Goal: Transaction & Acquisition: Download file/media

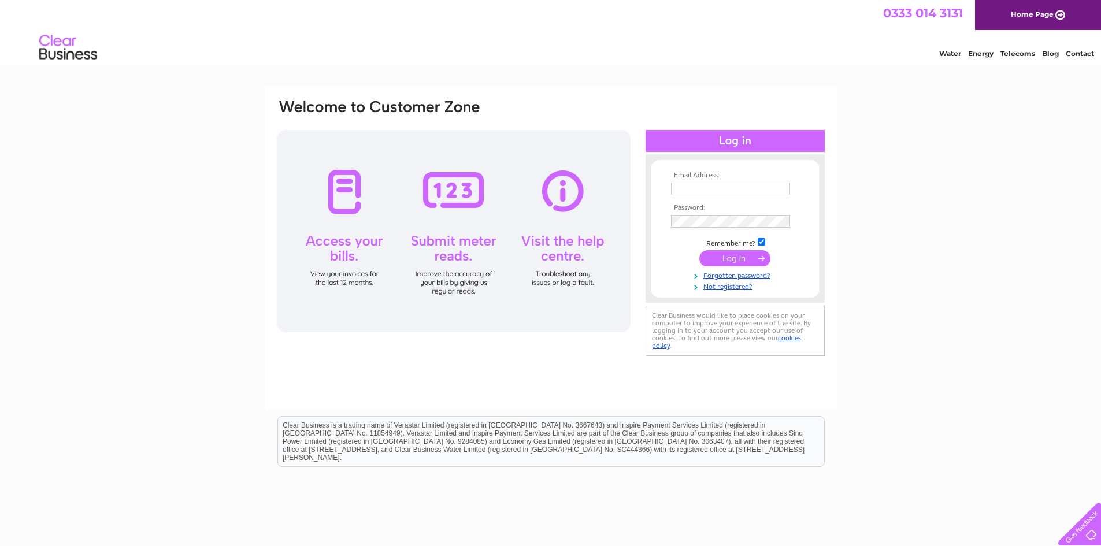
type input "curtaincareaccounts@hotmail.co.uk"
click at [728, 257] on input "submit" at bounding box center [735, 258] width 71 height 16
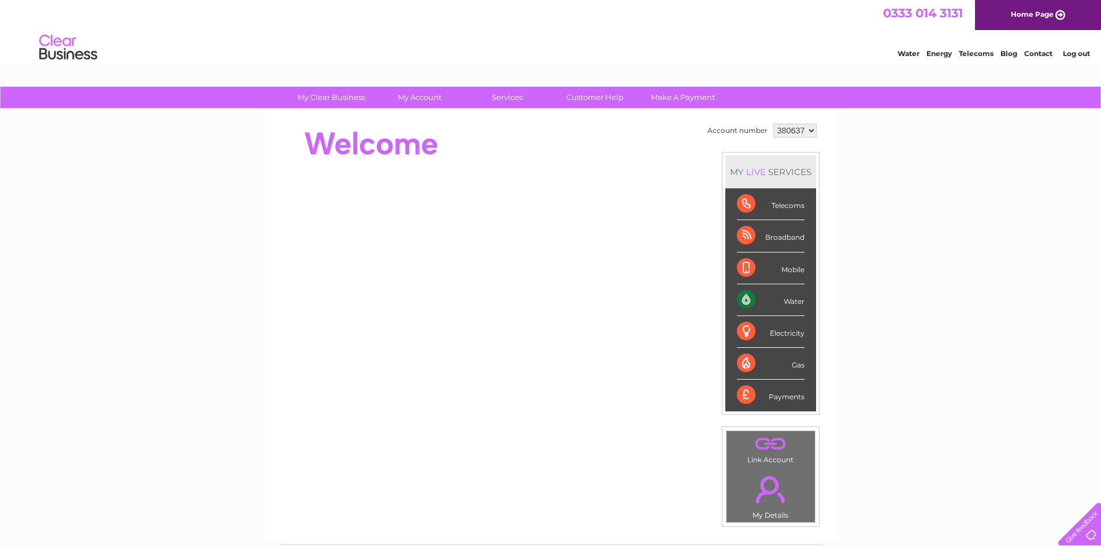
click at [749, 205] on div "Telecoms" at bounding box center [771, 204] width 68 height 32
click at [748, 241] on div "Broadband" at bounding box center [771, 236] width 68 height 32
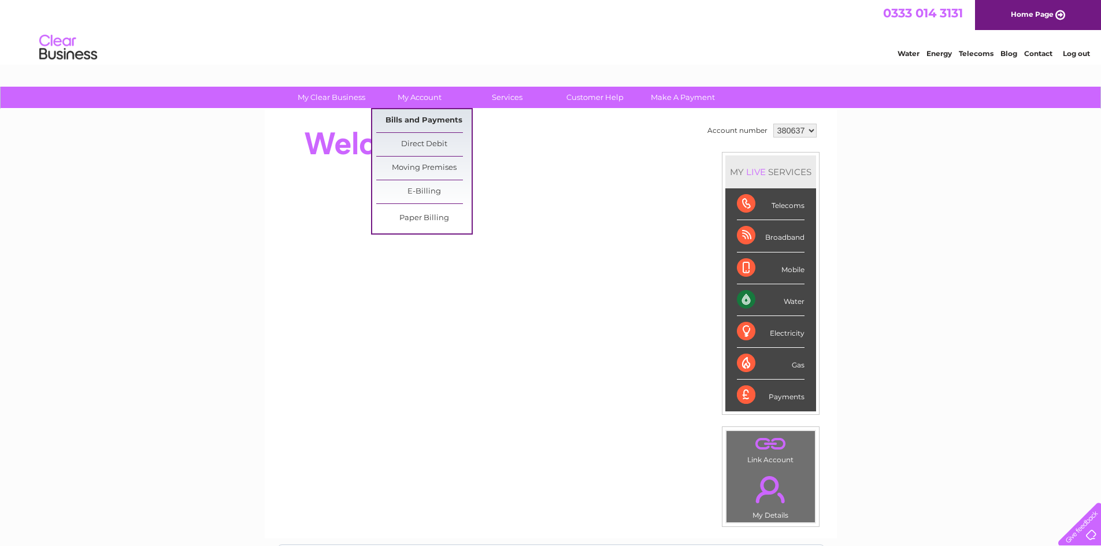
click at [428, 118] on link "Bills and Payments" at bounding box center [423, 120] width 95 height 23
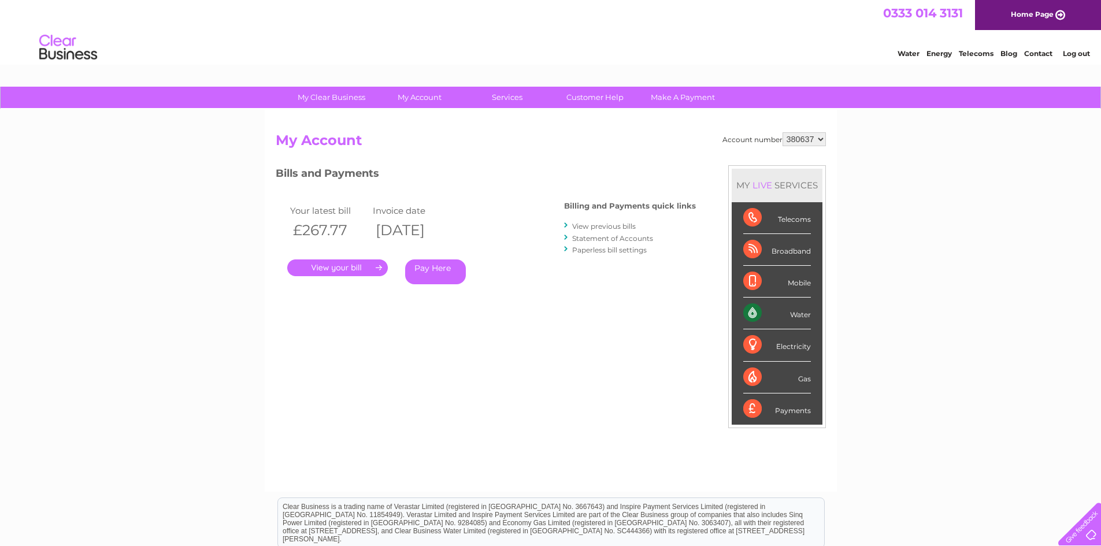
click at [345, 264] on link "." at bounding box center [337, 268] width 101 height 17
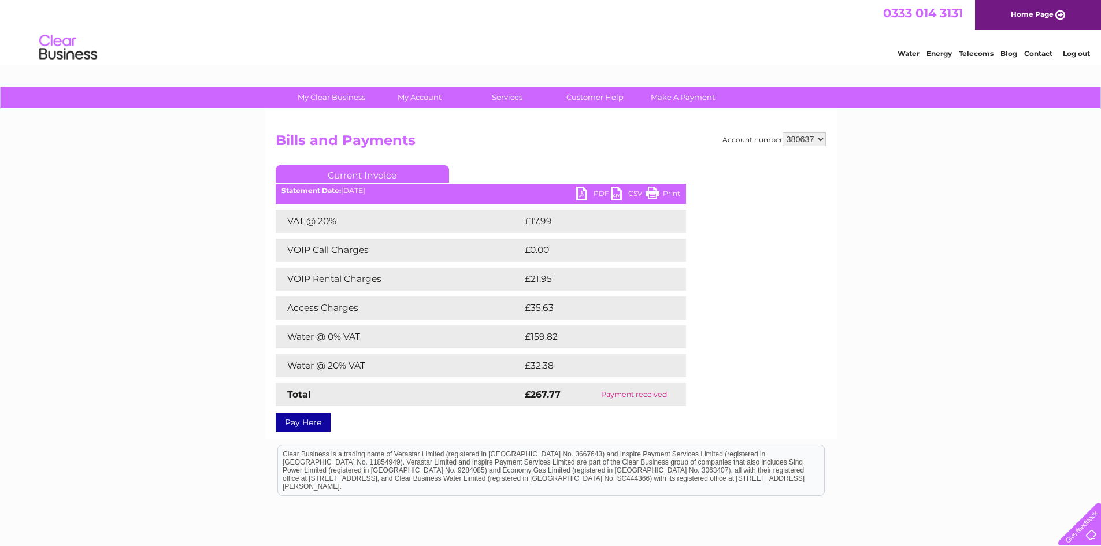
click at [664, 193] on link "Print" at bounding box center [663, 195] width 35 height 17
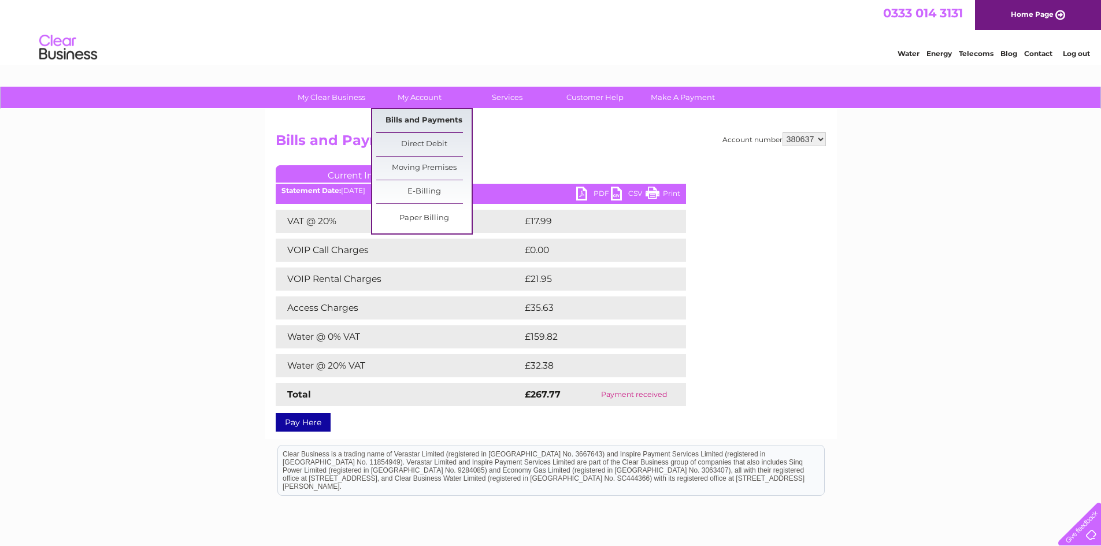
click at [419, 119] on link "Bills and Payments" at bounding box center [423, 120] width 95 height 23
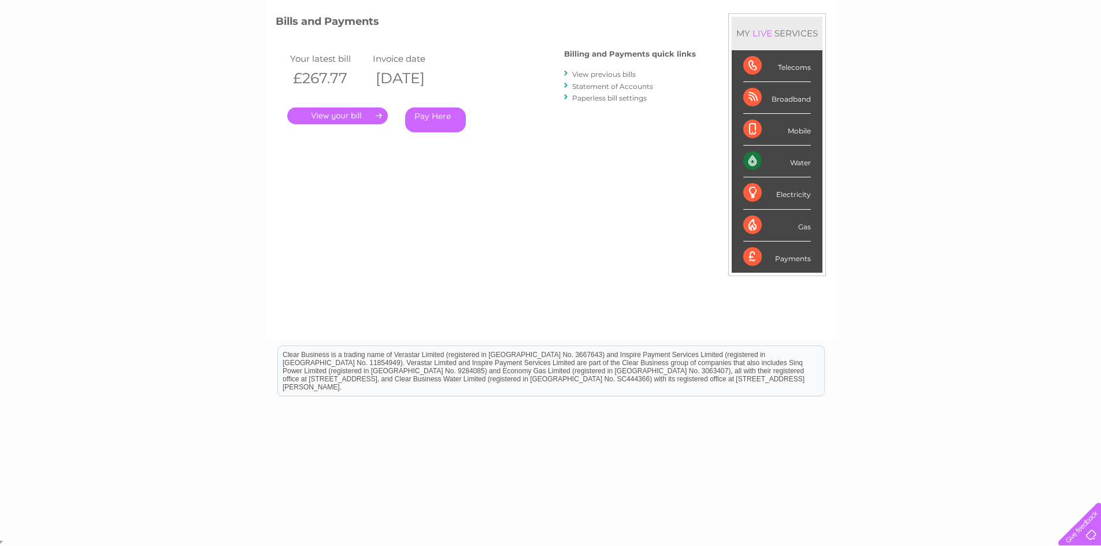
scroll to position [94, 0]
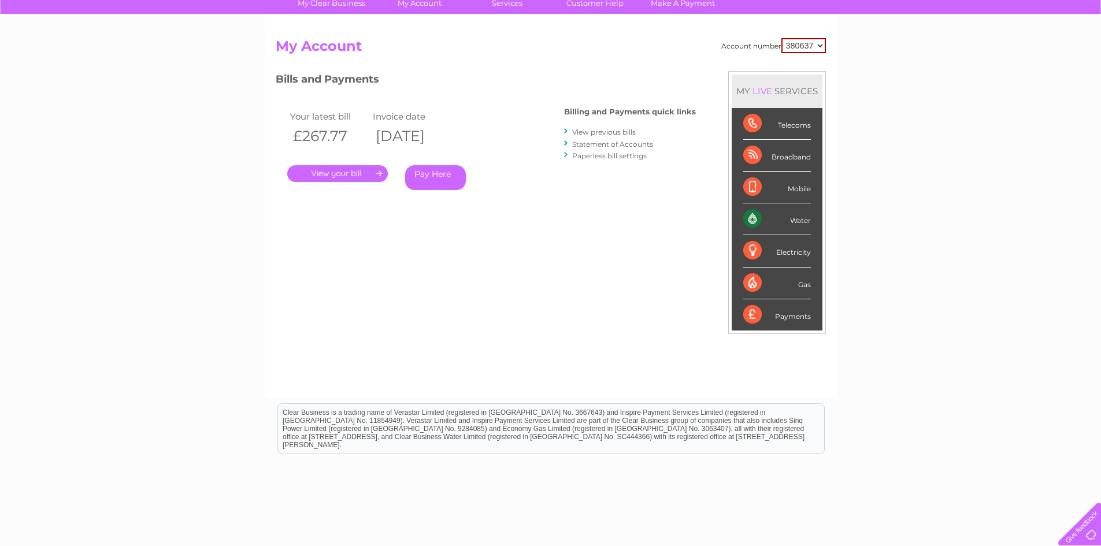
click at [605, 133] on link "View previous bills" at bounding box center [604, 132] width 64 height 9
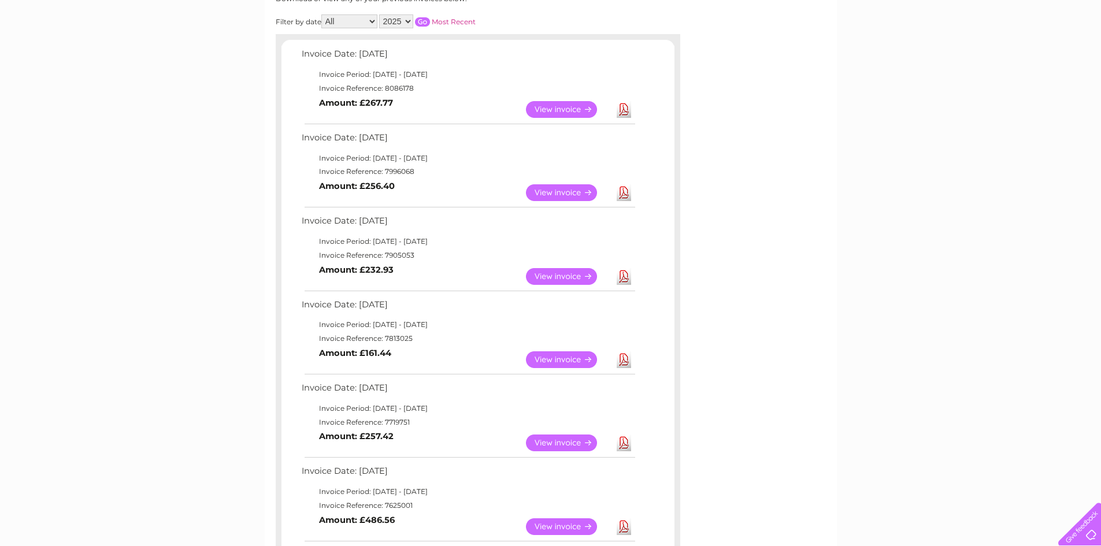
scroll to position [173, 0]
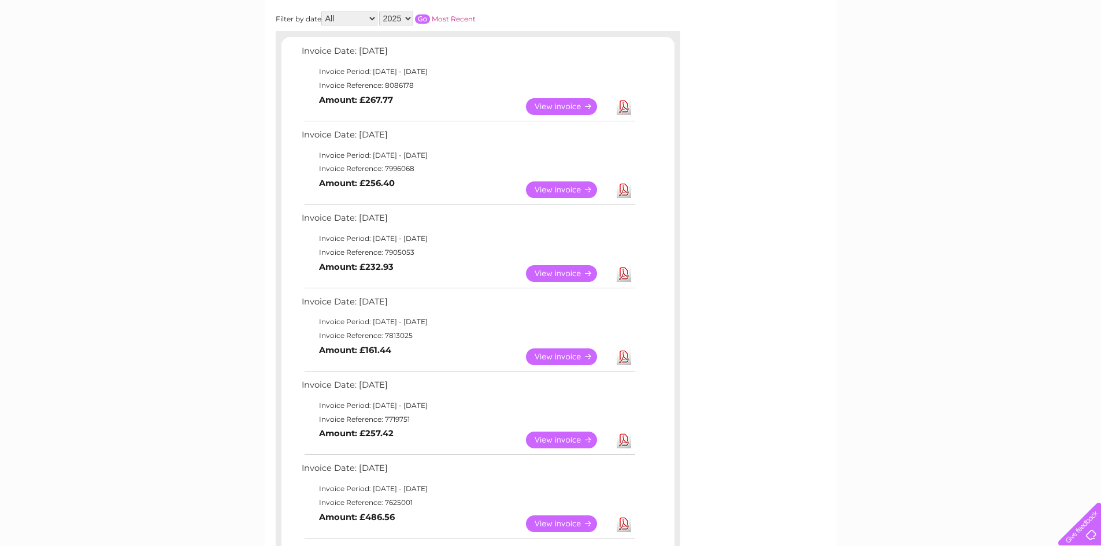
click at [626, 188] on link "Download" at bounding box center [624, 190] width 14 height 17
click at [567, 275] on link "View" at bounding box center [568, 273] width 85 height 17
click at [622, 274] on link "Download" at bounding box center [624, 273] width 14 height 17
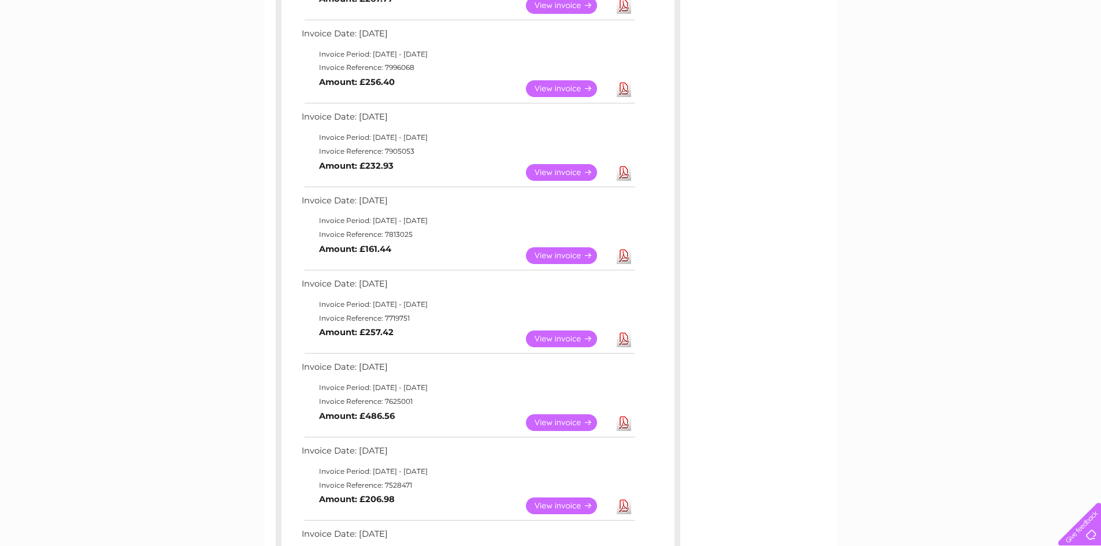
scroll to position [290, 0]
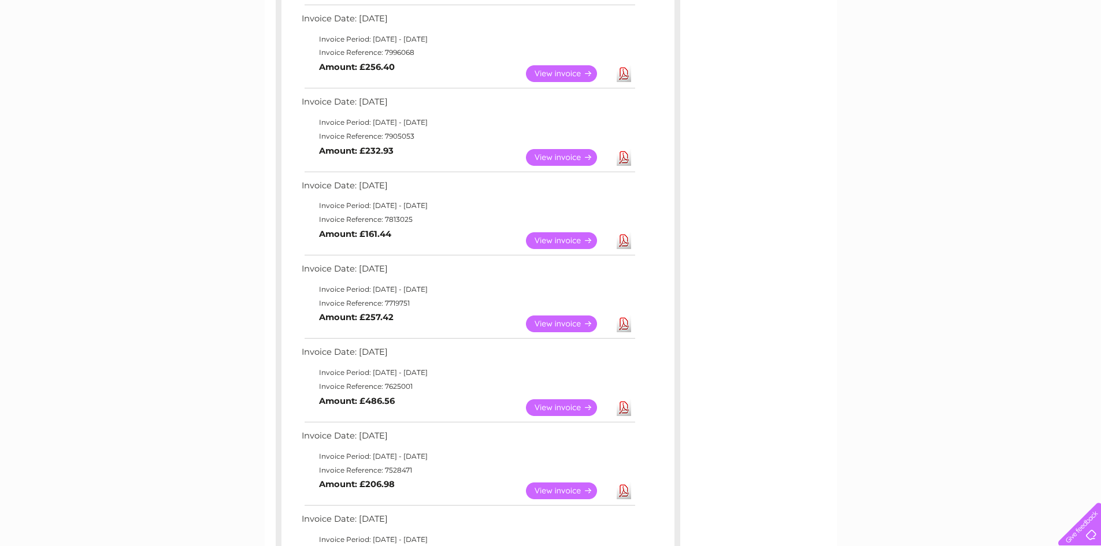
click at [625, 240] on link "Download" at bounding box center [624, 240] width 14 height 17
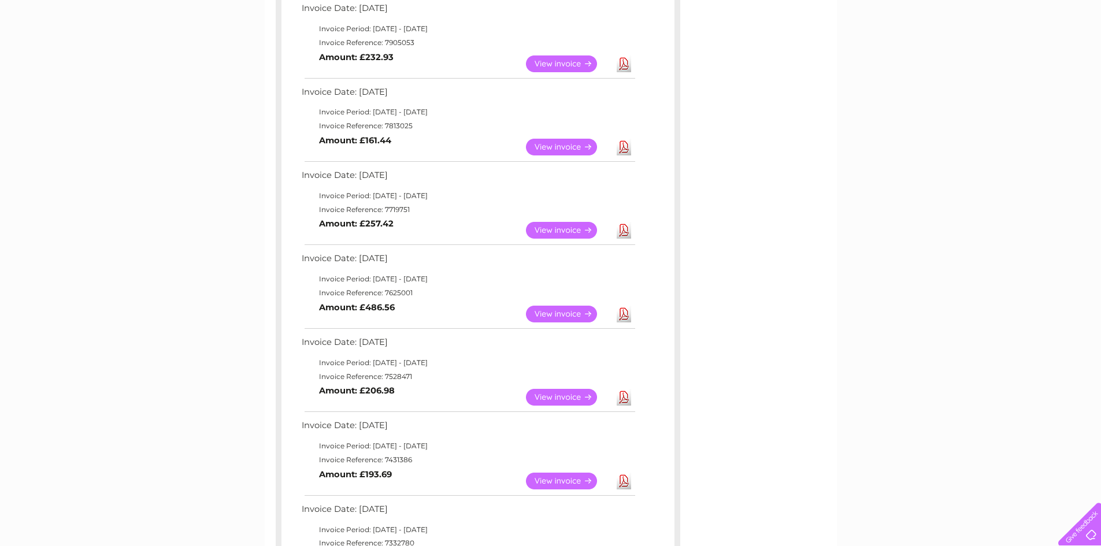
scroll to position [405, 0]
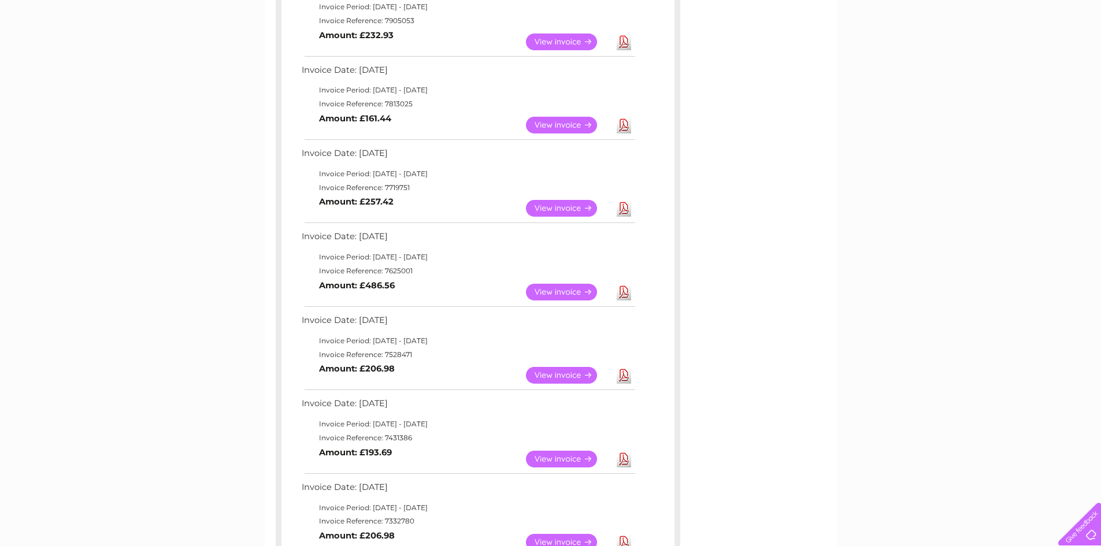
click at [627, 210] on link "Download" at bounding box center [624, 208] width 14 height 17
click at [627, 295] on link "Download" at bounding box center [624, 292] width 14 height 17
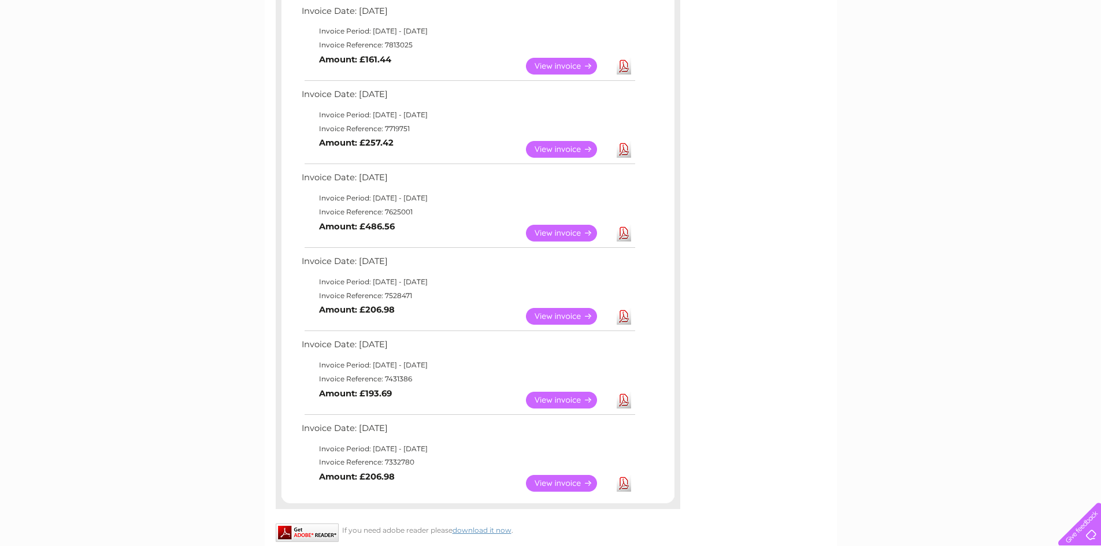
scroll to position [521, 0]
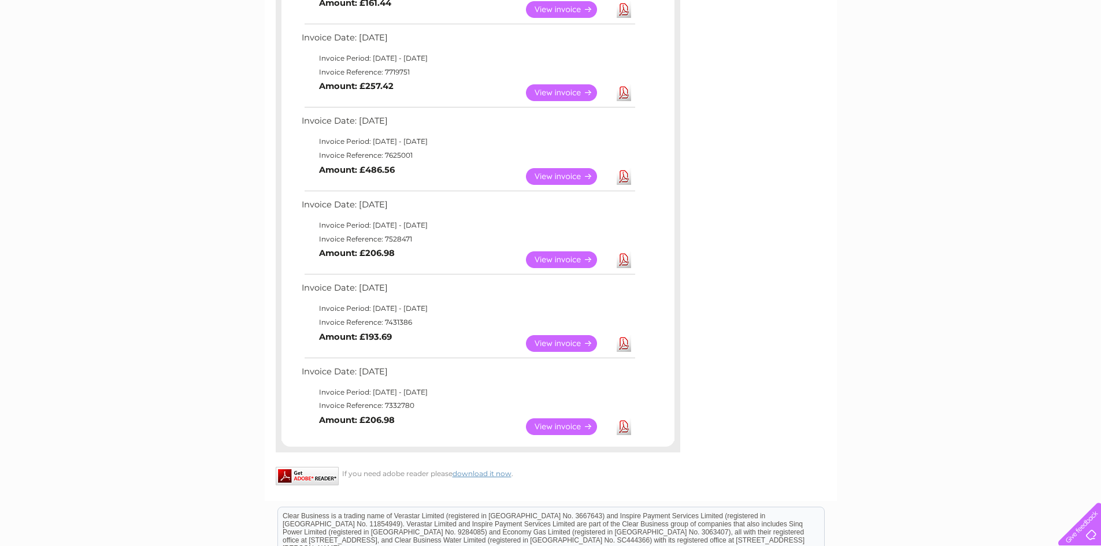
click at [627, 259] on link "Download" at bounding box center [624, 259] width 14 height 17
click at [621, 345] on link "Download" at bounding box center [624, 343] width 14 height 17
click at [624, 425] on link "Download" at bounding box center [624, 427] width 14 height 17
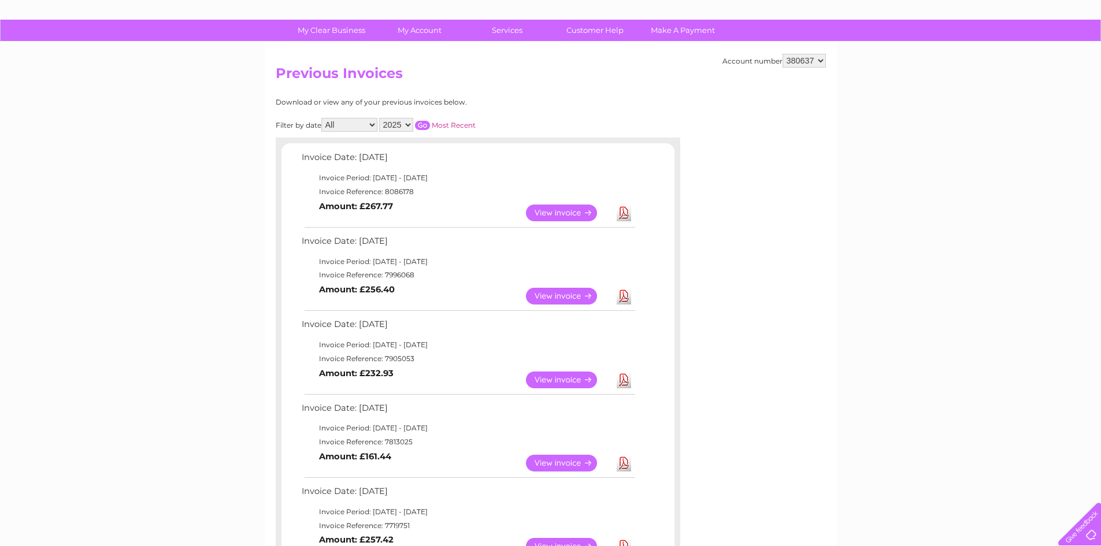
scroll to position [0, 0]
